Goal: Find specific page/section: Find specific page/section

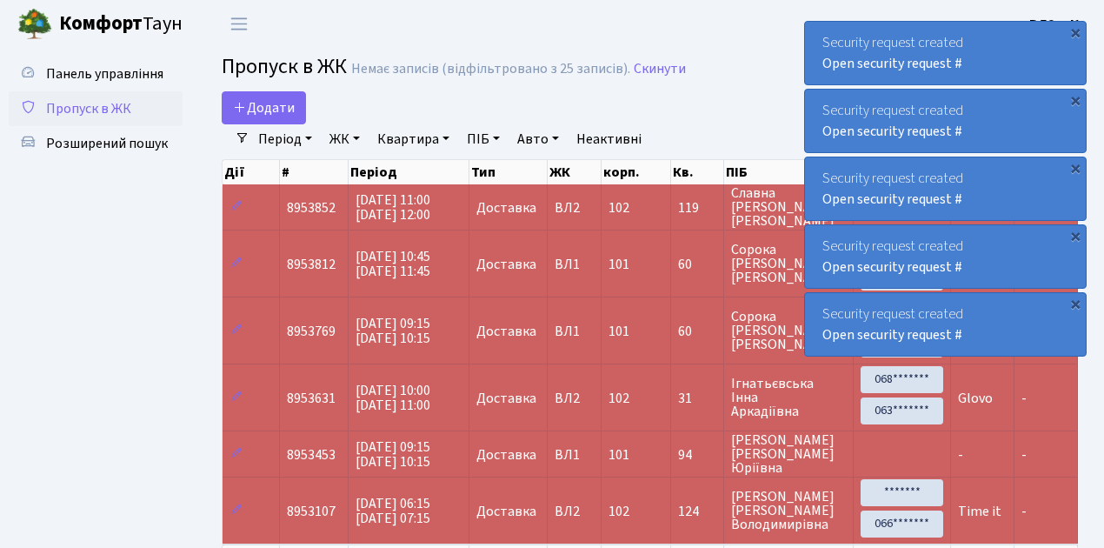
select select "25"
click at [106, 110] on span "Пропуск в ЖК" at bounding box center [88, 108] width 85 height 19
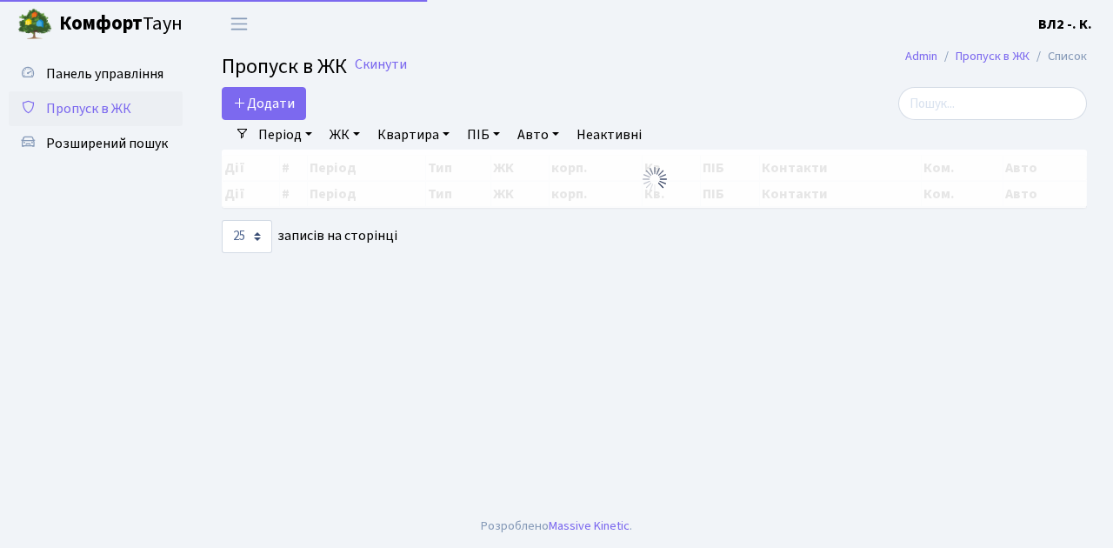
select select "25"
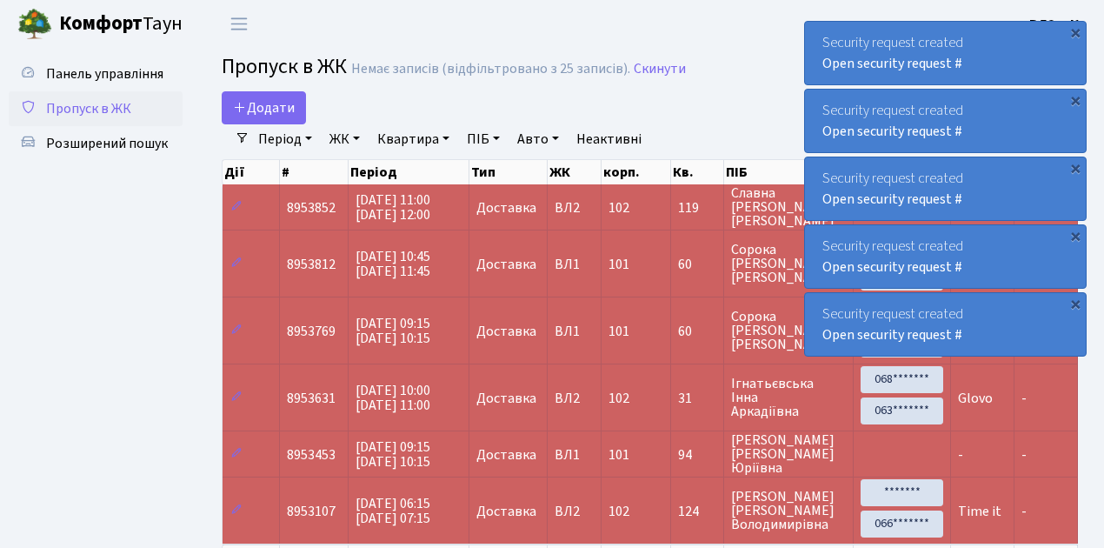
click at [98, 114] on span "Пропуск в ЖК" at bounding box center [88, 108] width 85 height 19
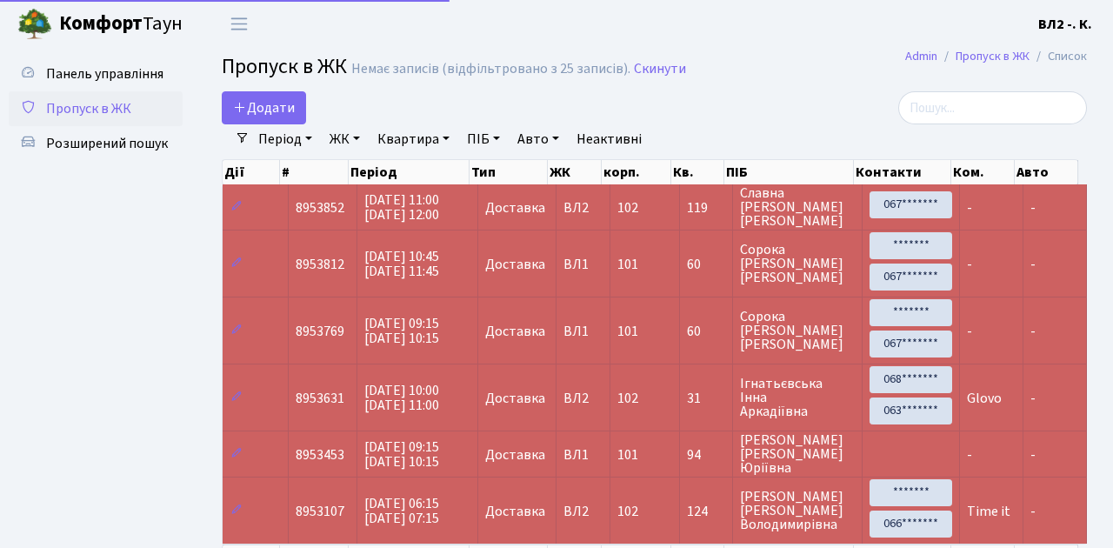
select select "25"
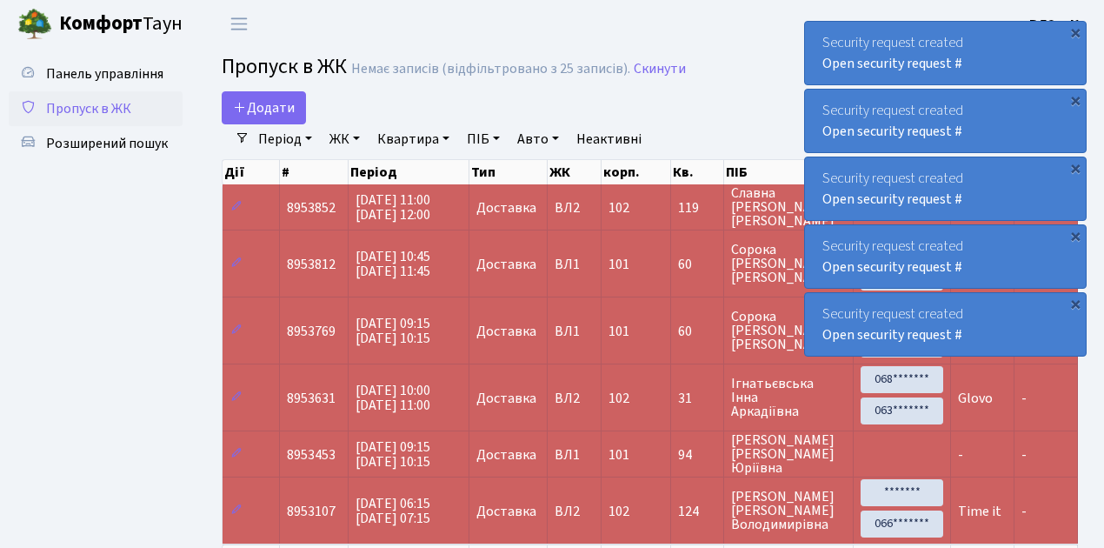
click at [111, 110] on span "Пропуск в ЖК" at bounding box center [88, 108] width 85 height 19
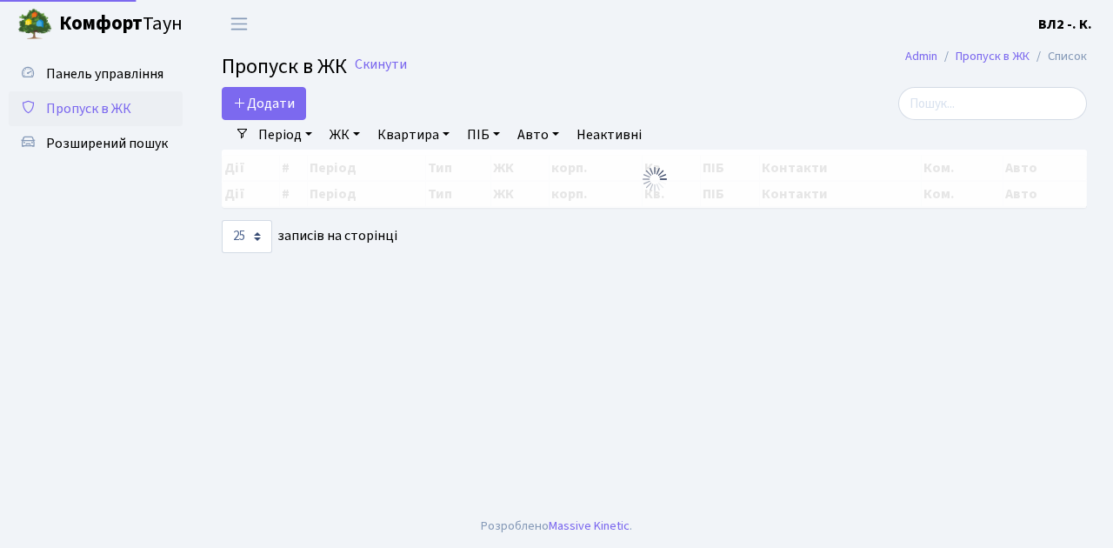
select select "25"
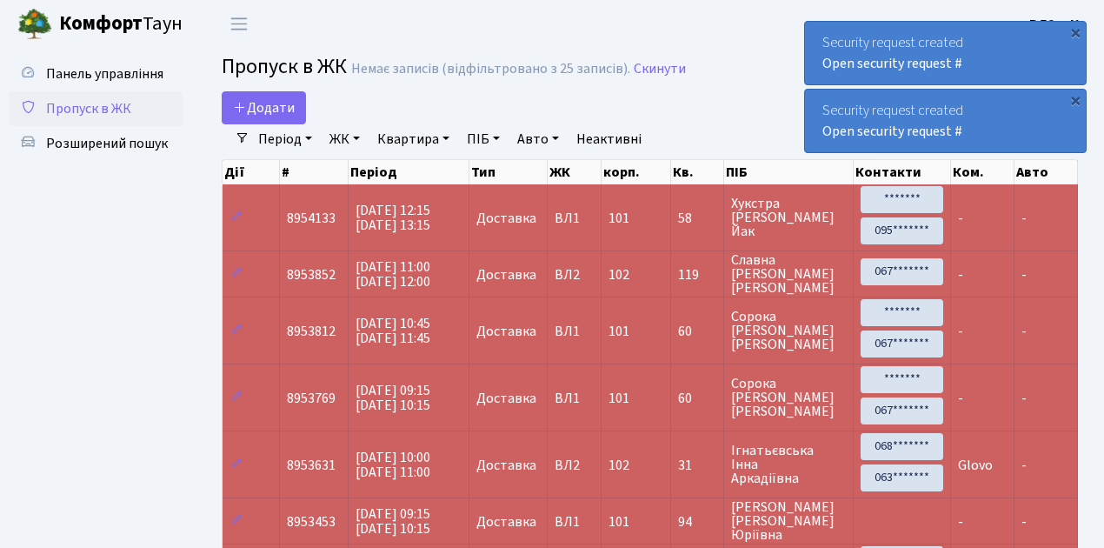
click at [121, 106] on span "Пропуск в ЖК" at bounding box center [88, 108] width 85 height 19
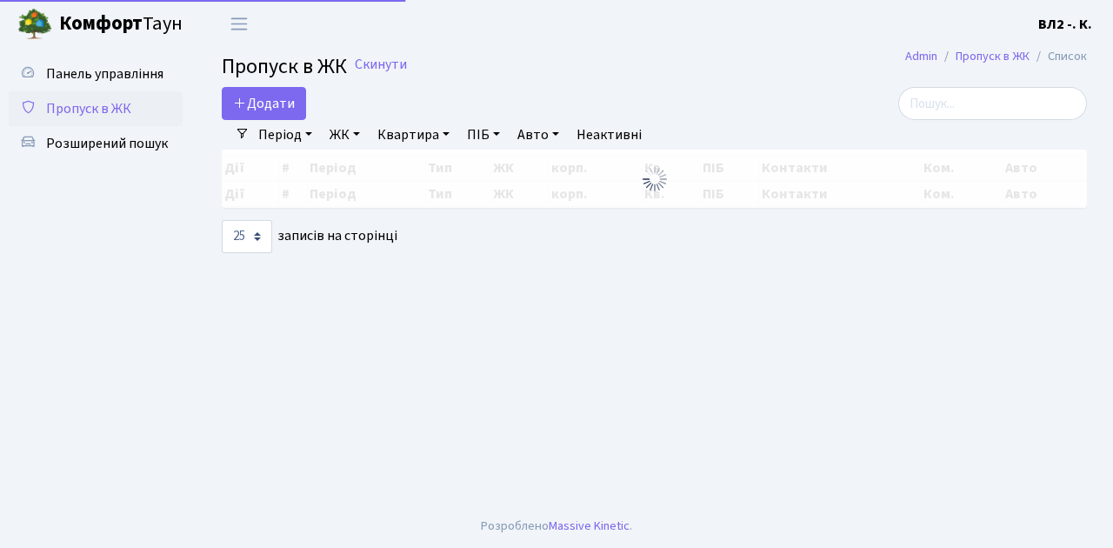
select select "25"
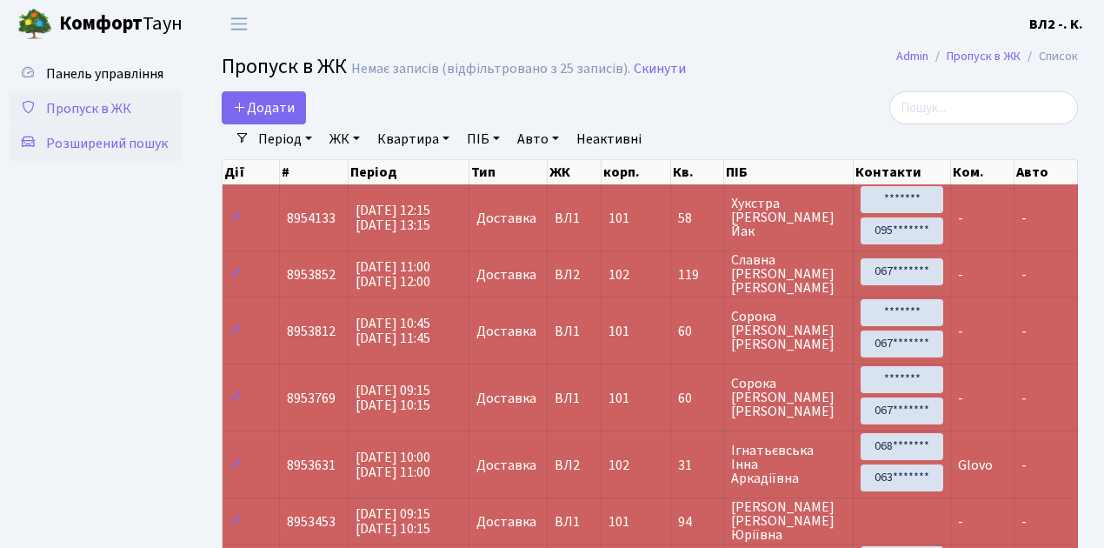
click at [99, 151] on span "Розширений пошук" at bounding box center [107, 143] width 122 height 19
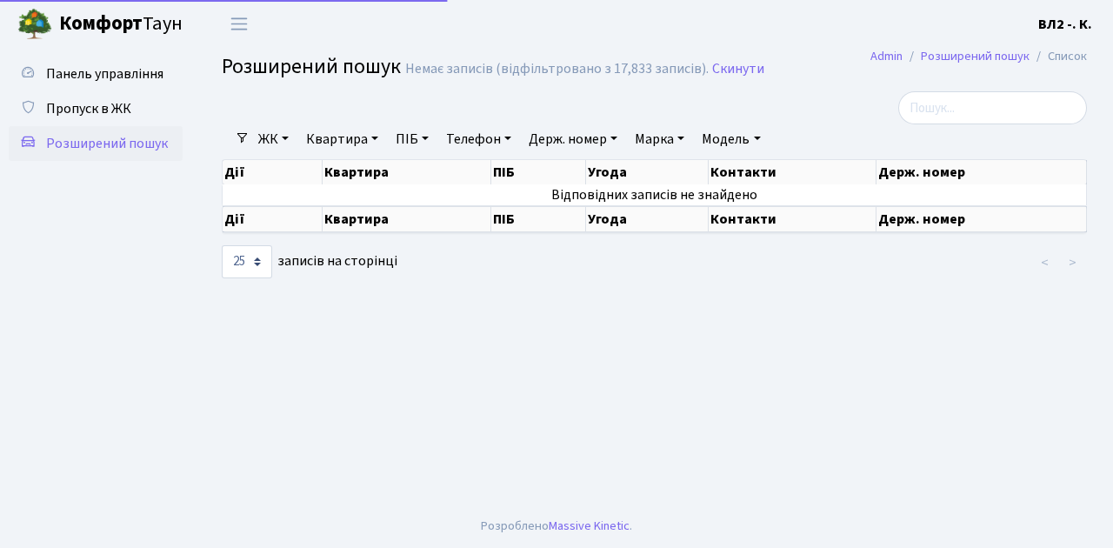
select select "25"
click at [341, 137] on link "Квартира" at bounding box center [342, 139] width 86 height 30
type input "63"
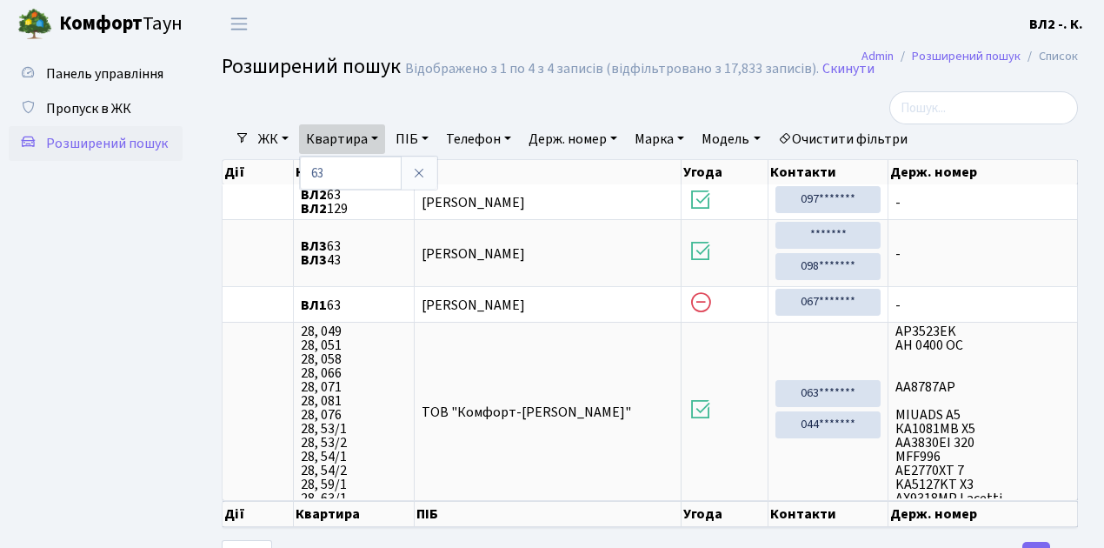
click at [169, 198] on ul "Панель управління Пропуск в ЖК Розширений пошук" at bounding box center [96, 311] width 174 height 509
click at [108, 108] on span "Пропуск в ЖК" at bounding box center [88, 108] width 85 height 19
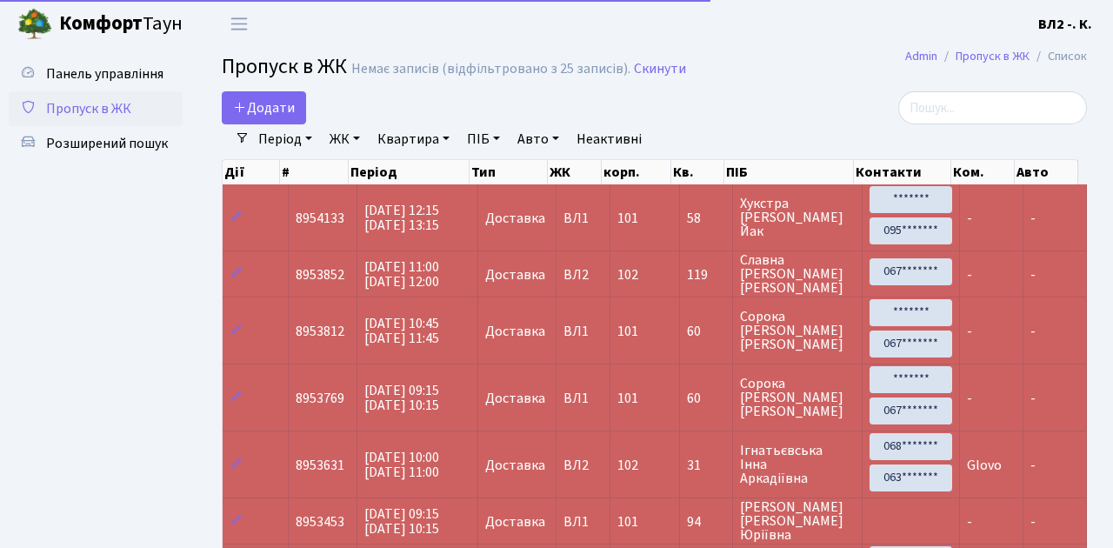
select select "25"
